Goal: Contribute content: Share content

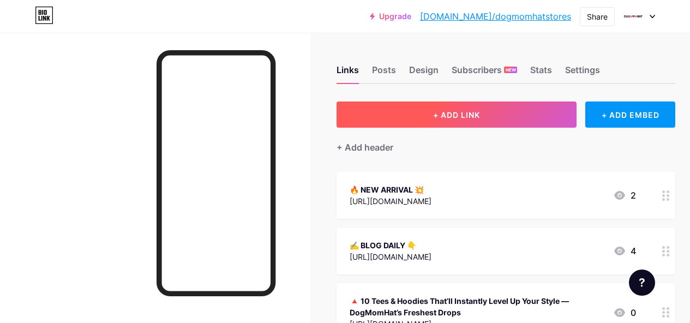
click at [541, 115] on button "+ ADD LINK" at bounding box center [457, 115] width 240 height 26
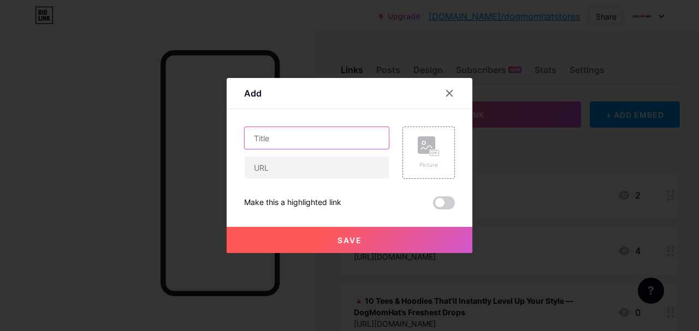
click at [322, 137] on input "text" at bounding box center [317, 138] width 144 height 22
paste input "8 Must-Have [PERSON_NAME] Tees That Scream Rock ’n’ Roll 🤘🖤"
type input "8 Must-Have [PERSON_NAME] Tees That Scream Rock ’n’ Roll 🤘🖤"
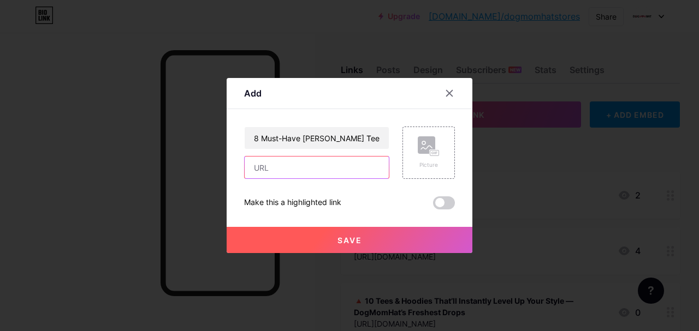
click at [324, 174] on input "text" at bounding box center [317, 168] width 144 height 22
paste input "[URL][DOMAIN_NAME]"
type input "[URL][DOMAIN_NAME]"
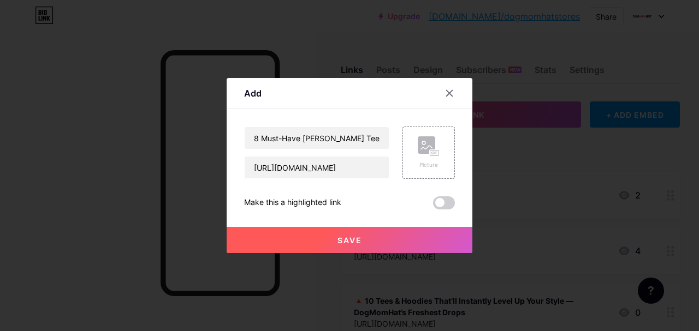
click at [378, 242] on button "Save" at bounding box center [349, 240] width 246 height 26
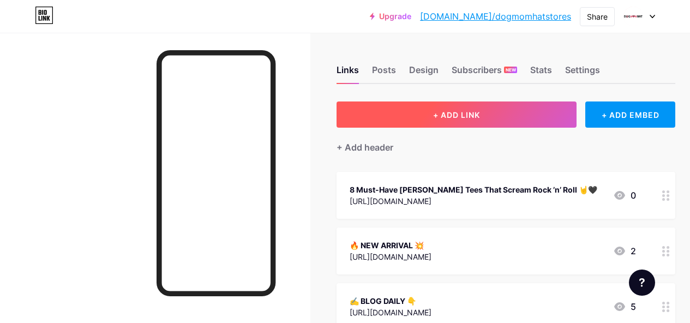
click at [390, 112] on button "+ ADD LINK" at bounding box center [457, 115] width 240 height 26
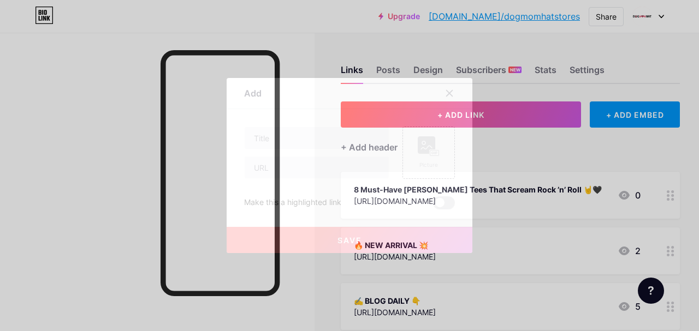
drag, startPoint x: 299, startPoint y: 114, endPoint x: 296, endPoint y: 121, distance: 8.1
click at [297, 119] on div "Content YouTube Play YouTube video without leaving your page. ADD Vimeo Play Vi…" at bounding box center [349, 159] width 211 height 100
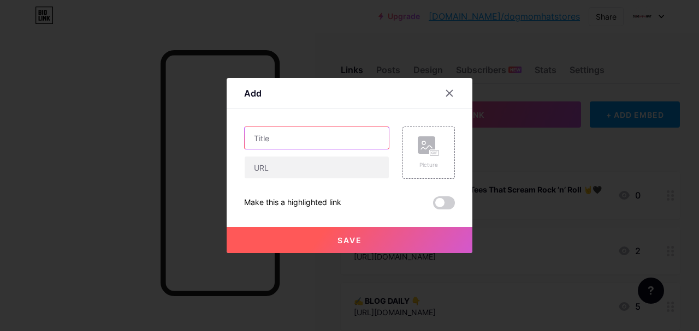
click at [291, 133] on input "text" at bounding box center [317, 138] width 144 height 22
paste input "8 Epic [PERSON_NAME] Tees to Honor the Legend 🎸🖤"
type input "8 Epic [PERSON_NAME] Tees to Honor the Legend 🎸🖤"
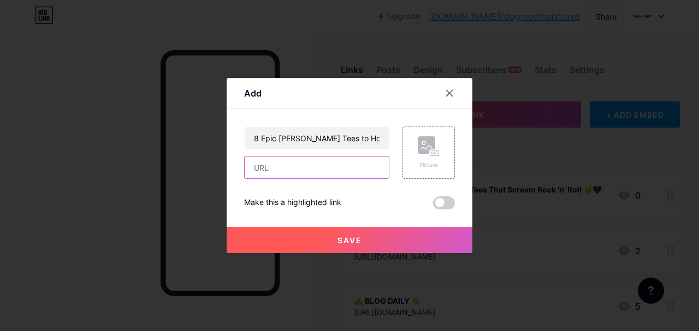
click at [324, 175] on input "text" at bounding box center [317, 168] width 144 height 22
paste input "[URL][DOMAIN_NAME]"
type input "[URL][DOMAIN_NAME]"
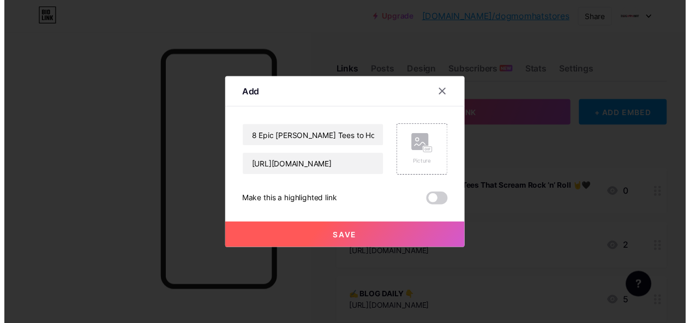
scroll to position [0, 0]
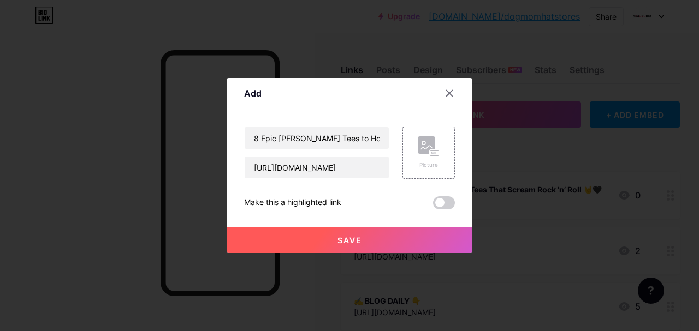
click at [369, 242] on button "Save" at bounding box center [349, 240] width 246 height 26
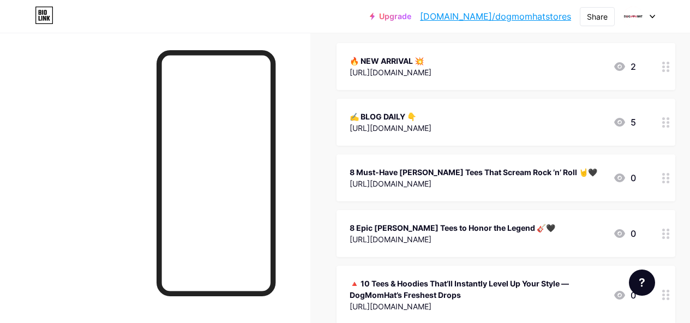
scroll to position [164, 0]
